Goal: Navigation & Orientation: Find specific page/section

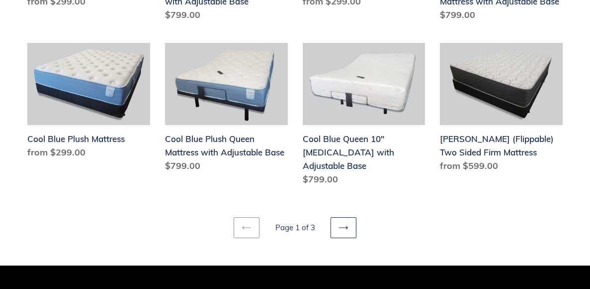
scroll to position [1326, 0]
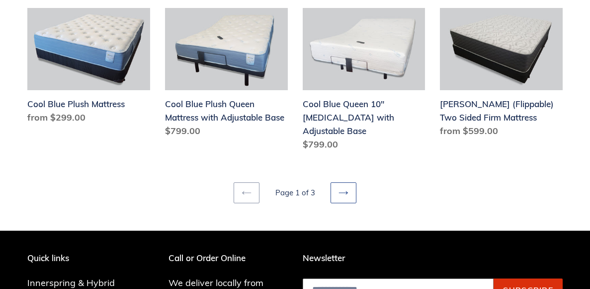
click at [356, 182] on link "Next page" at bounding box center [344, 192] width 26 height 21
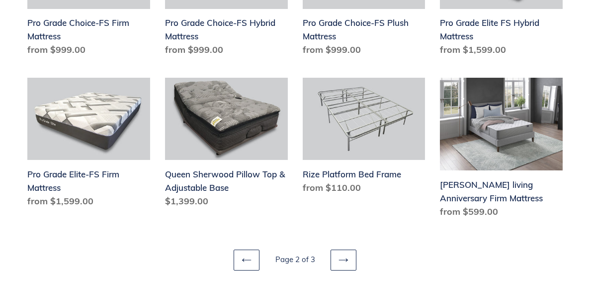
scroll to position [1265, 0]
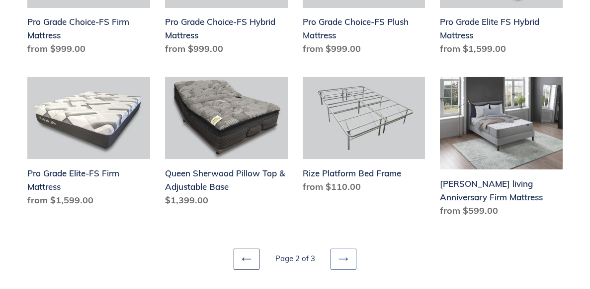
click at [350, 248] on link "Next page" at bounding box center [344, 258] width 26 height 21
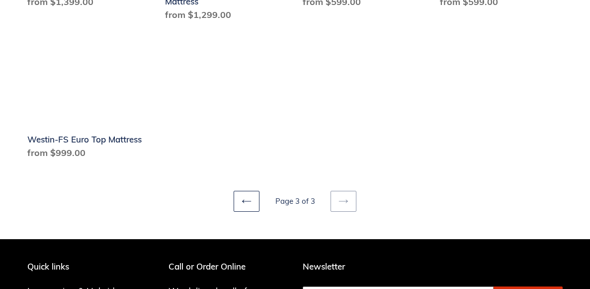
scroll to position [980, 0]
